Goal: Task Accomplishment & Management: Manage account settings

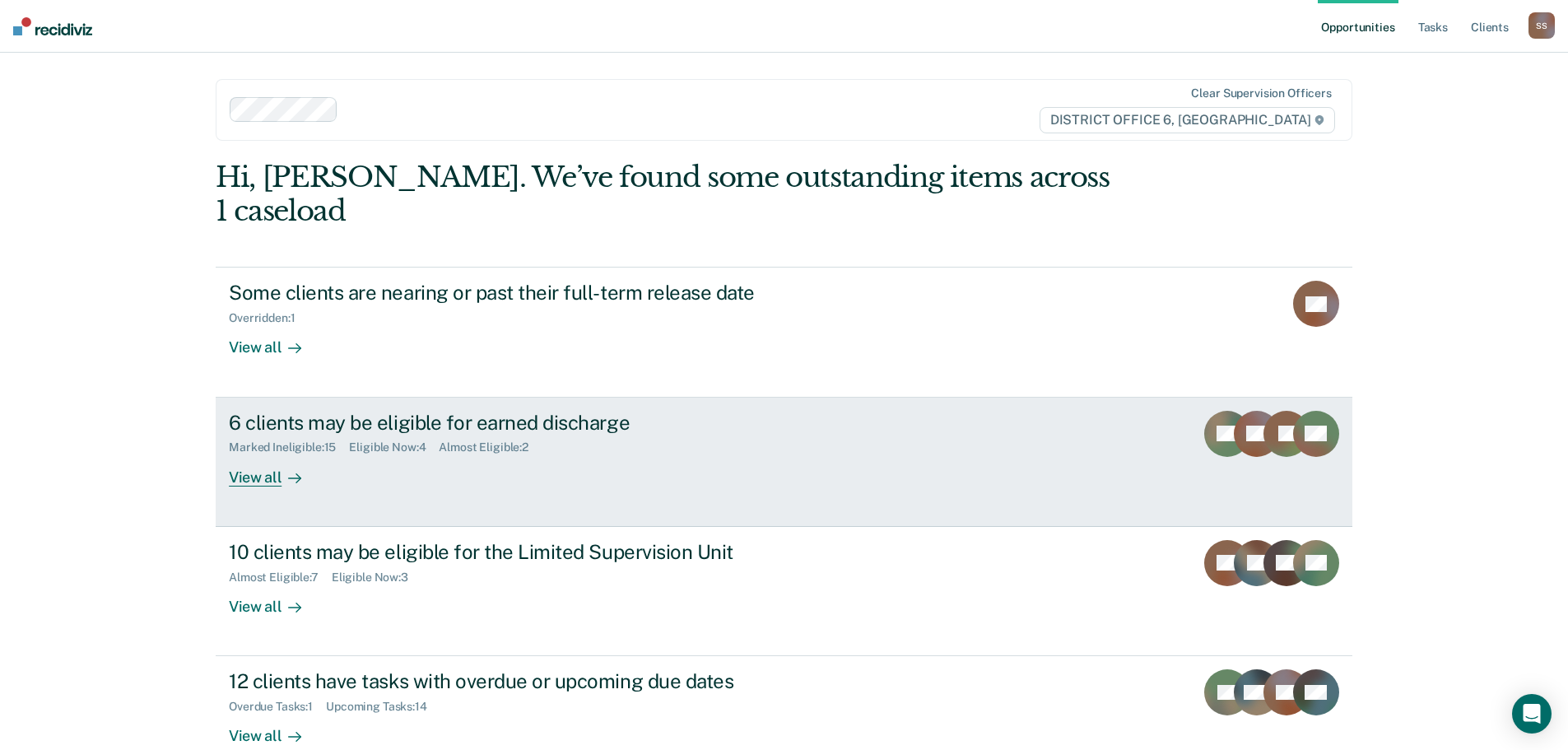
scroll to position [2, 0]
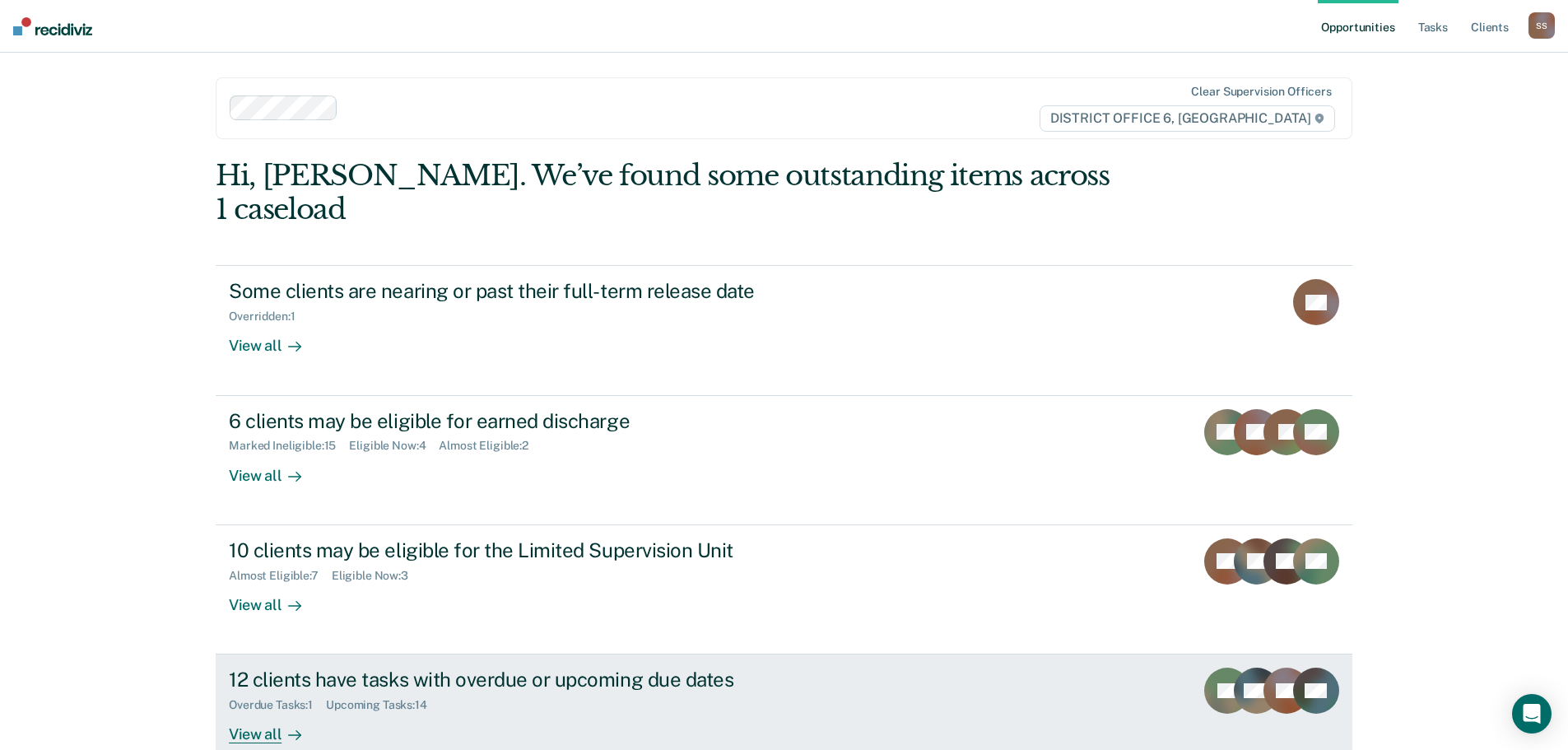
click at [523, 667] on div "12 clients have tasks with overdue or upcoming due dates" at bounding box center [518, 679] width 577 height 24
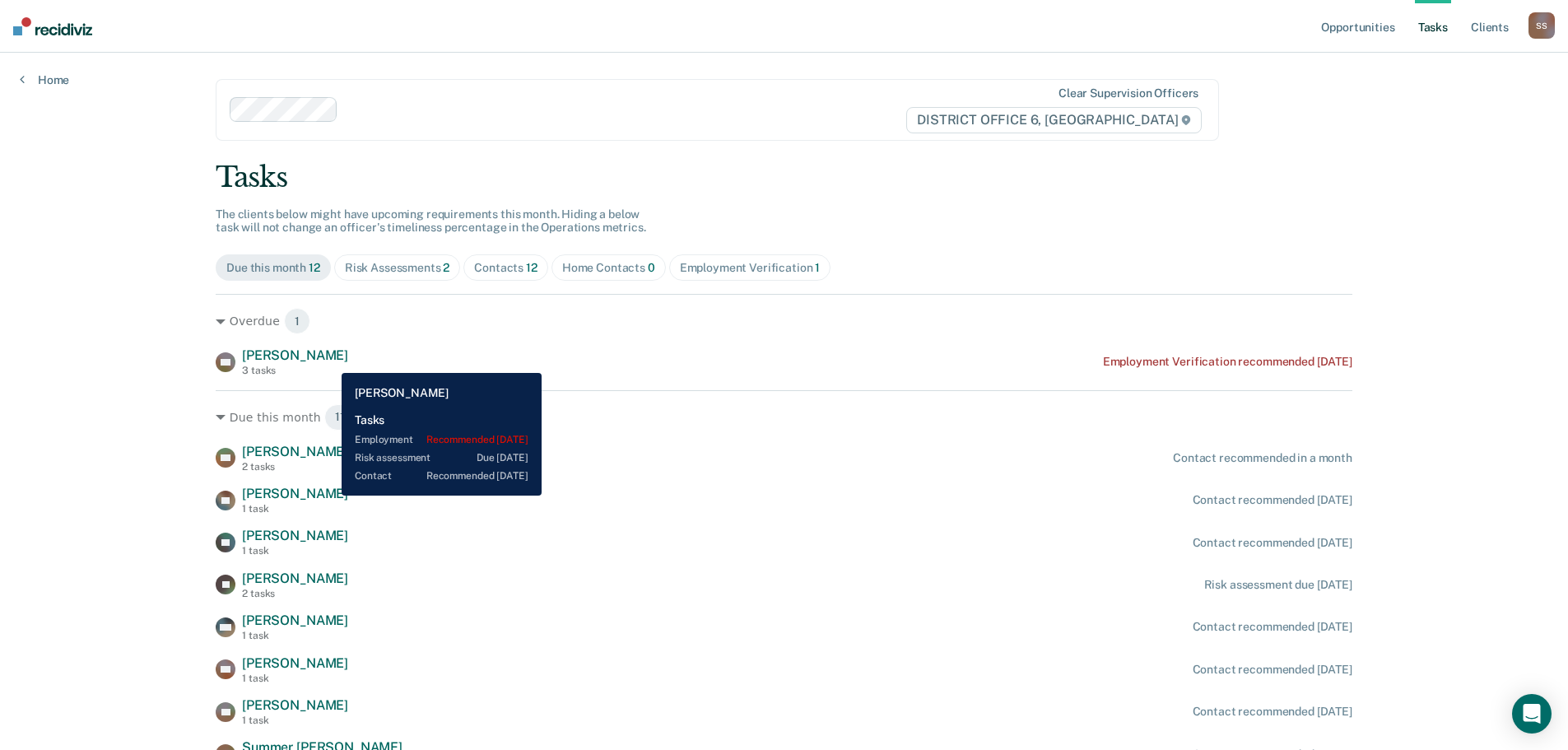
click at [330, 361] on span "[PERSON_NAME]" at bounding box center [295, 355] width 107 height 16
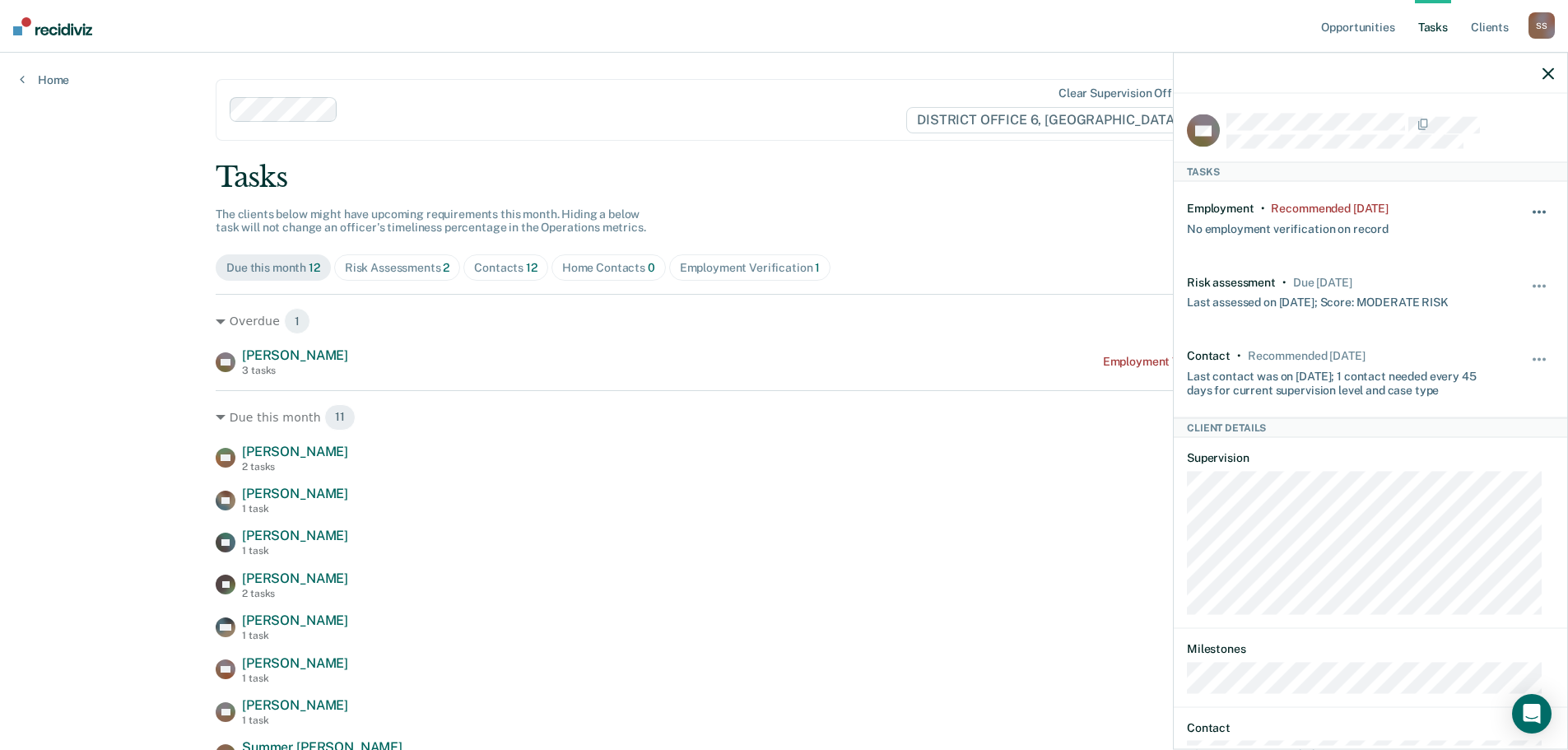
click at [1542, 211] on span "button" at bounding box center [1544, 212] width 4 height 4
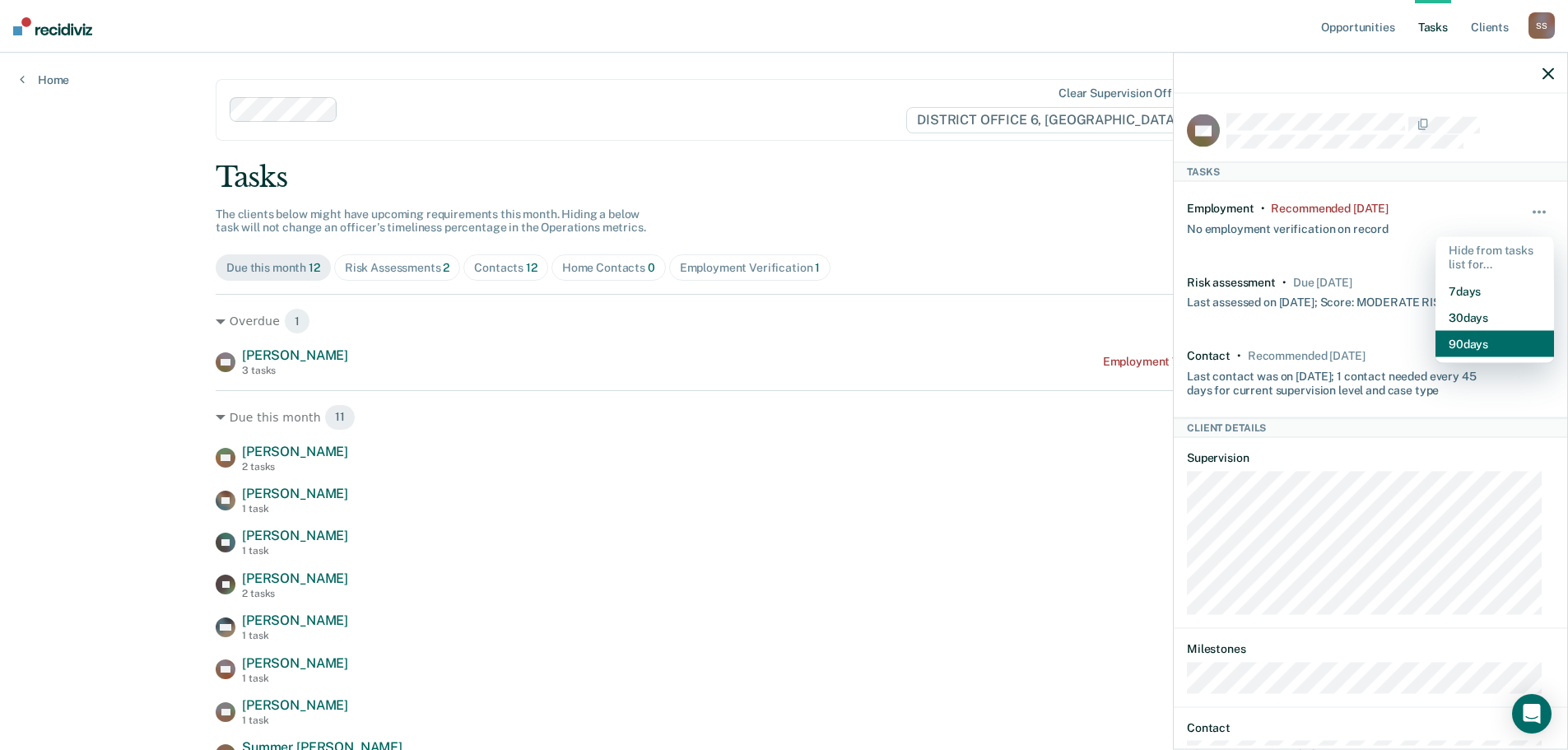
click at [1466, 344] on button "90 days" at bounding box center [1494, 344] width 118 height 27
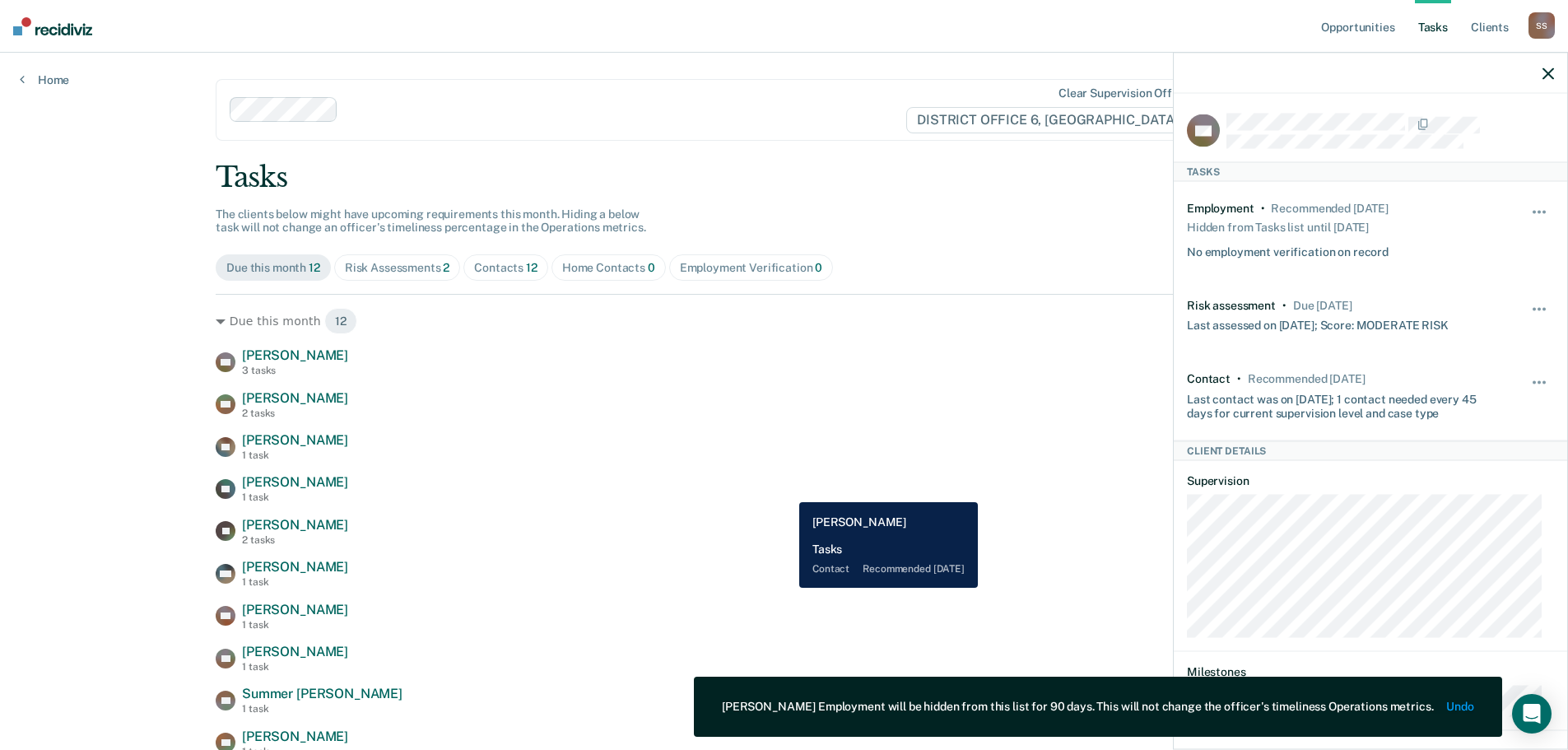
click at [787, 489] on div "AE [PERSON_NAME] 1 task Contact recommended [DATE]" at bounding box center [784, 489] width 1136 height 28
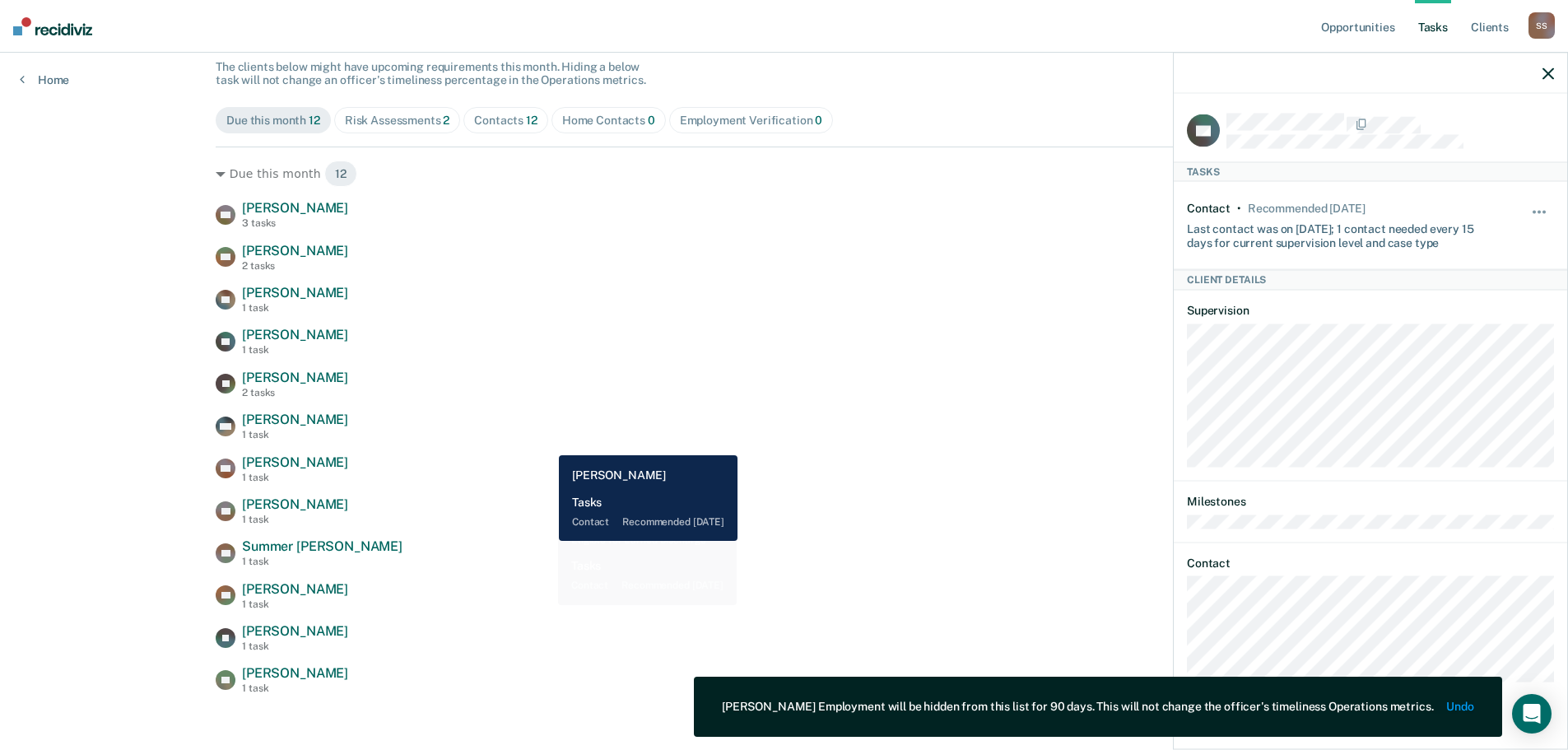
scroll to position [158, 0]
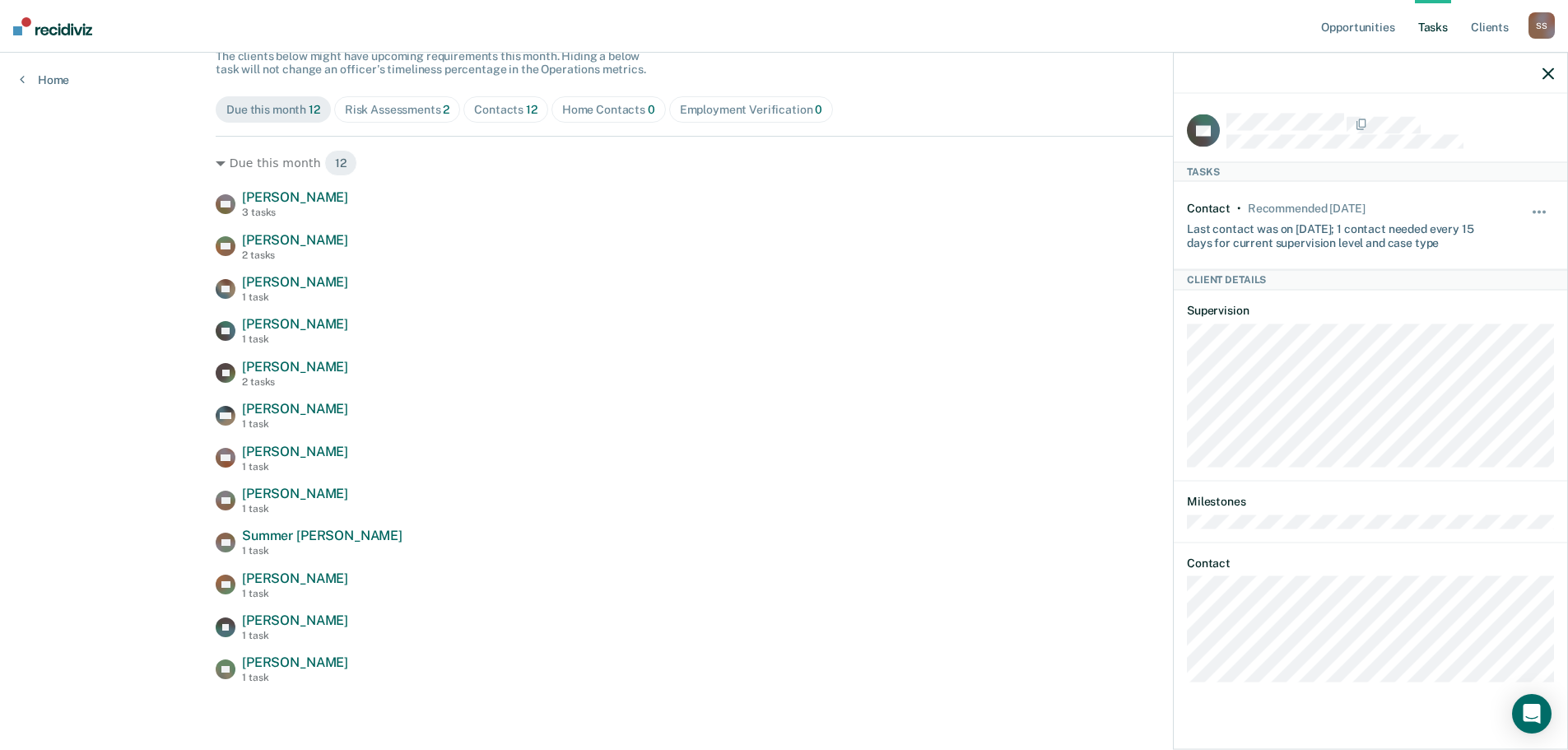
click at [408, 105] on div "Risk Assessments 2" at bounding box center [397, 110] width 106 height 14
